Goal: Task Accomplishment & Management: Manage account settings

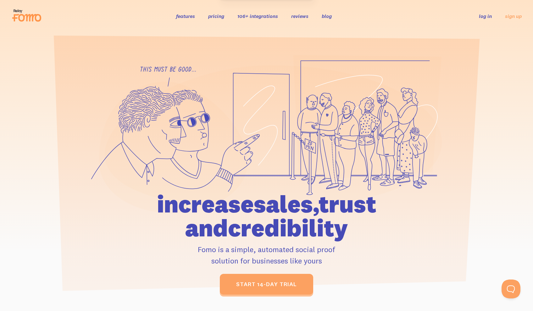
click at [484, 17] on link "log in" at bounding box center [485, 16] width 13 height 6
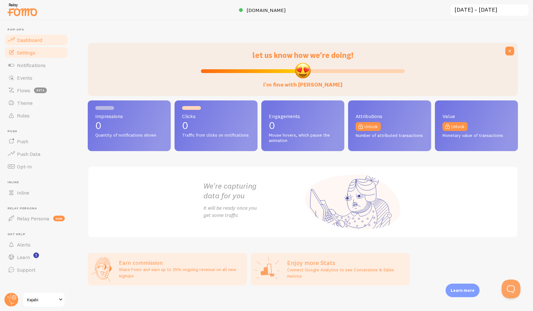
click at [34, 54] on span "Settings" at bounding box center [26, 52] width 18 height 6
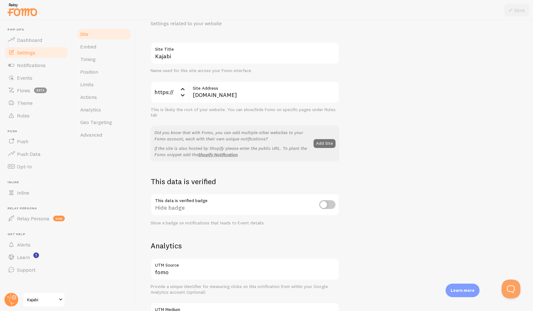
scroll to position [30, 0]
click at [35, 66] on span "Notifications" at bounding box center [31, 65] width 29 height 6
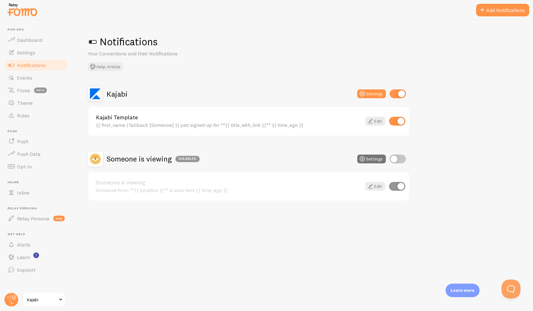
click at [113, 118] on link "Kajabi Template" at bounding box center [229, 118] width 266 height 6
